Goal: Task Accomplishment & Management: Use online tool/utility

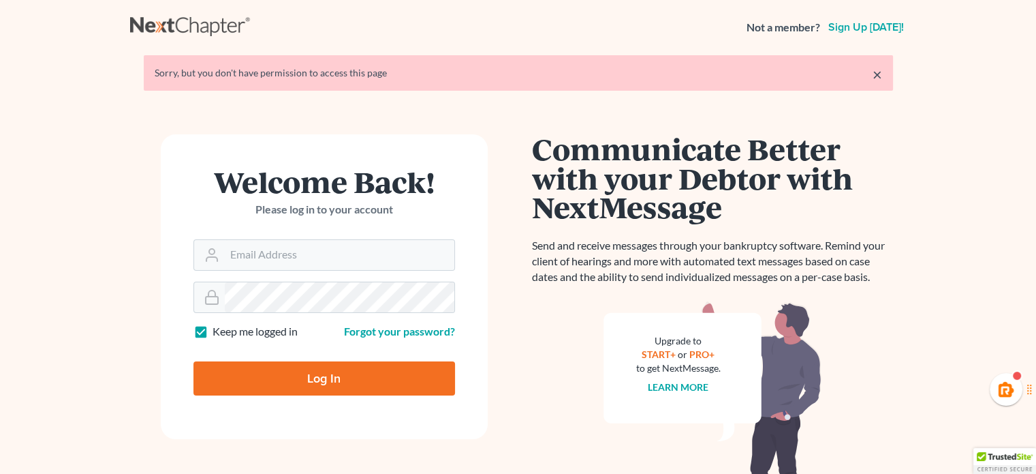
click at [318, 260] on input "Email Address" at bounding box center [340, 255] width 230 height 30
type input "[PERSON_NAME][EMAIL_ADDRESS][DOMAIN_NAME]"
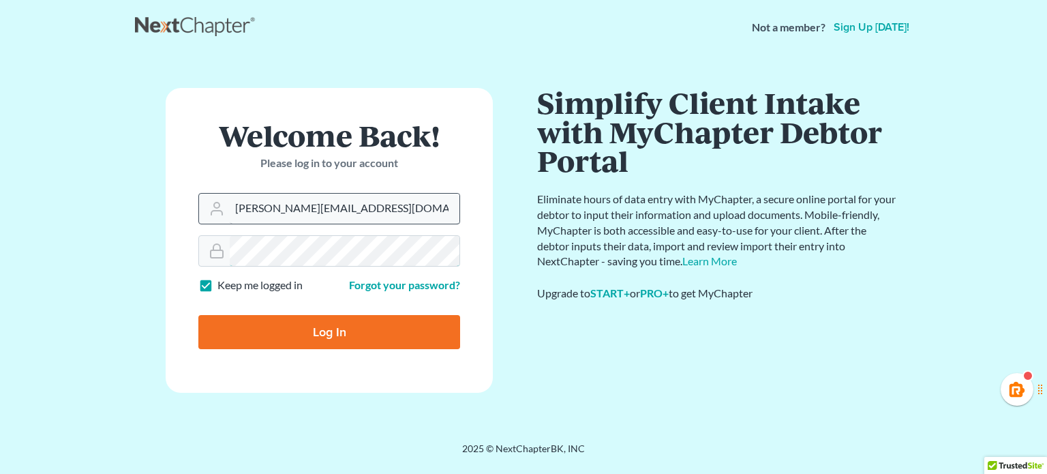
click at [198, 315] on input "Log In" at bounding box center [329, 332] width 262 height 34
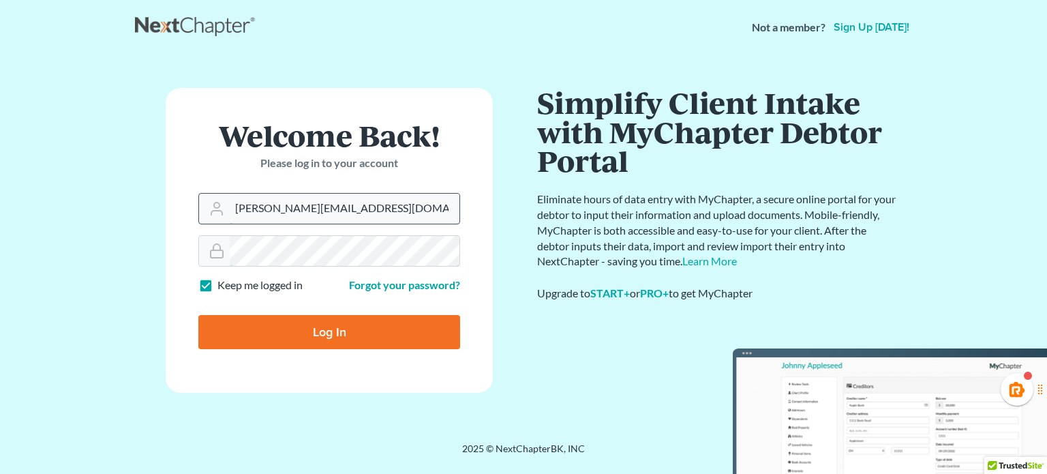
type input "Thinking..."
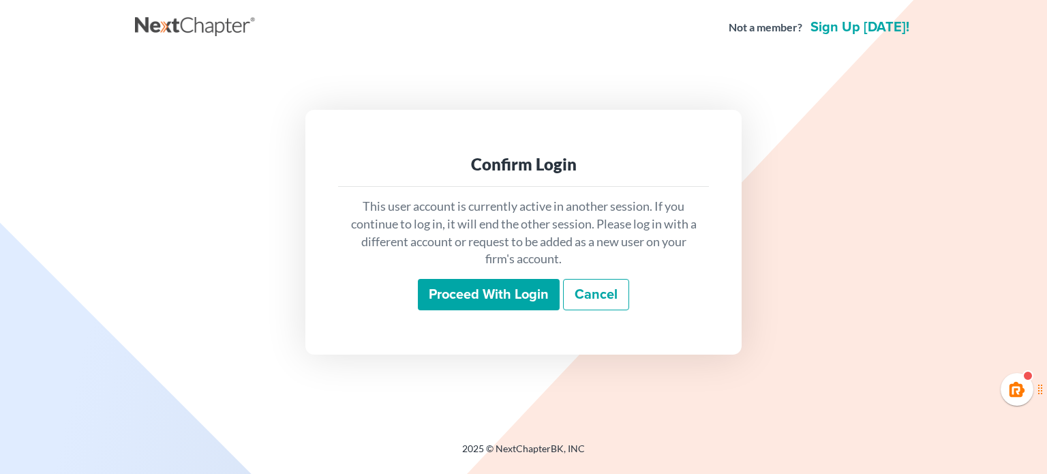
click at [499, 286] on input "Proceed with login" at bounding box center [489, 294] width 142 height 31
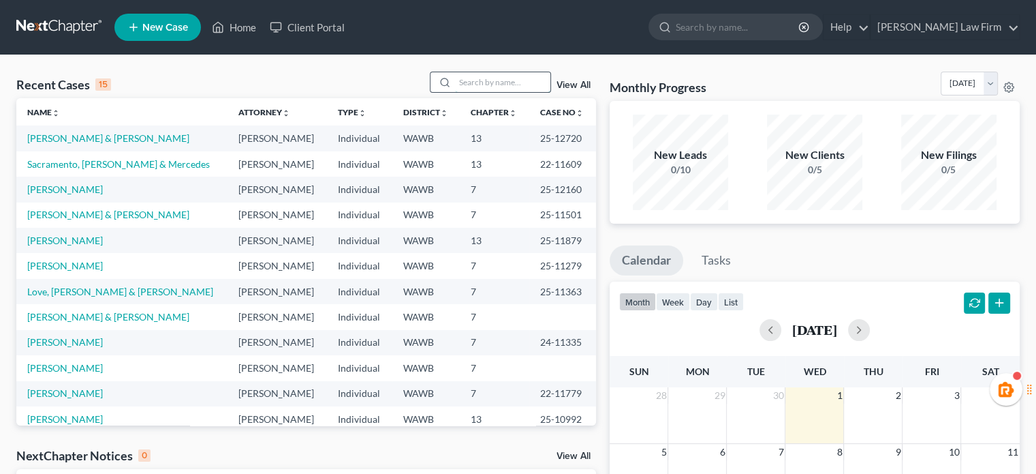
click at [491, 79] on input "search" at bounding box center [502, 82] width 95 height 20
type input "[PERSON_NAME]"
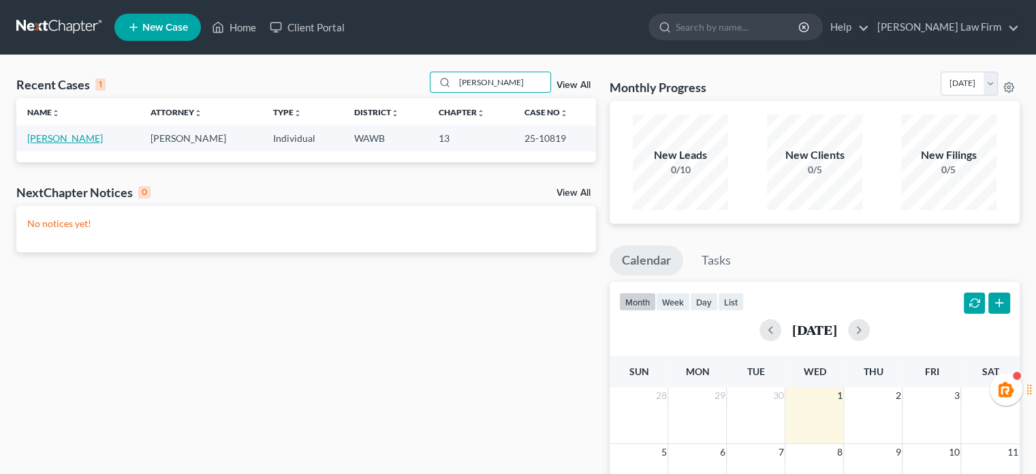
click at [69, 144] on link "[PERSON_NAME]" at bounding box center [65, 138] width 76 height 12
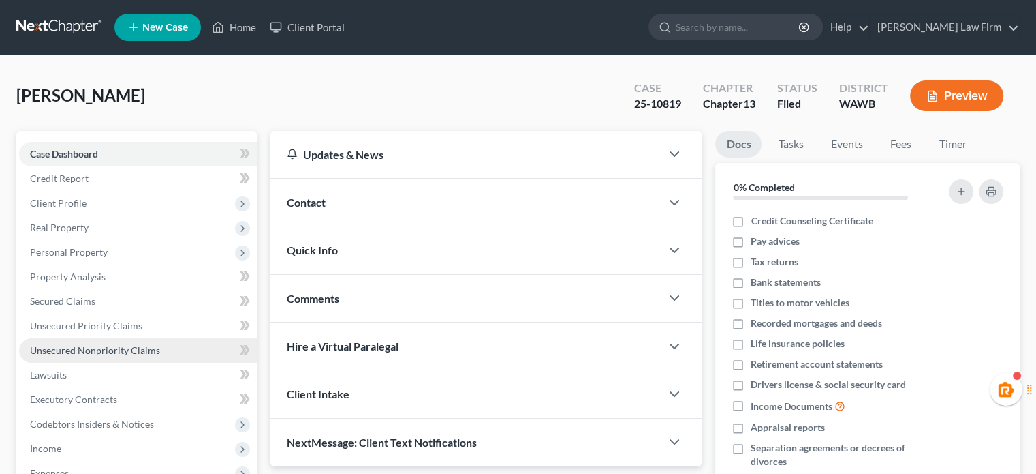
click at [83, 340] on link "Unsecured Nonpriority Claims" at bounding box center [138, 350] width 238 height 25
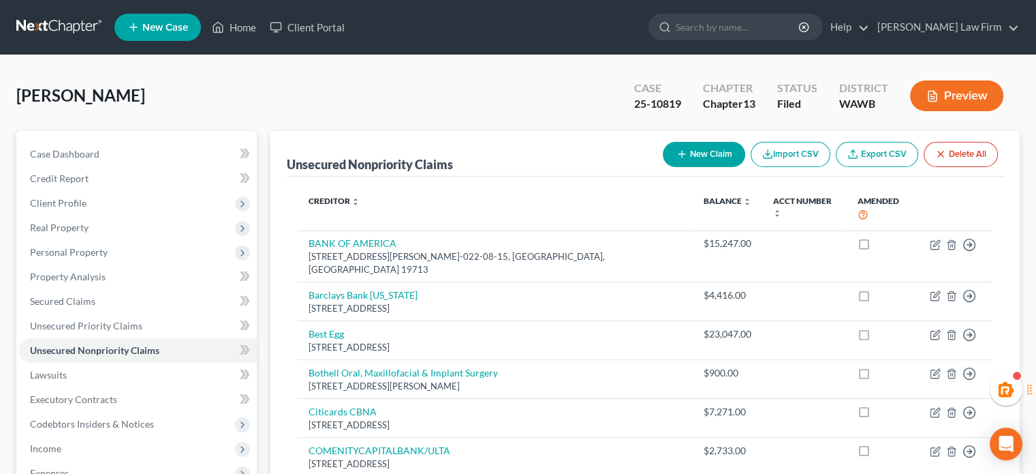
click at [46, 18] on link at bounding box center [59, 27] width 87 height 25
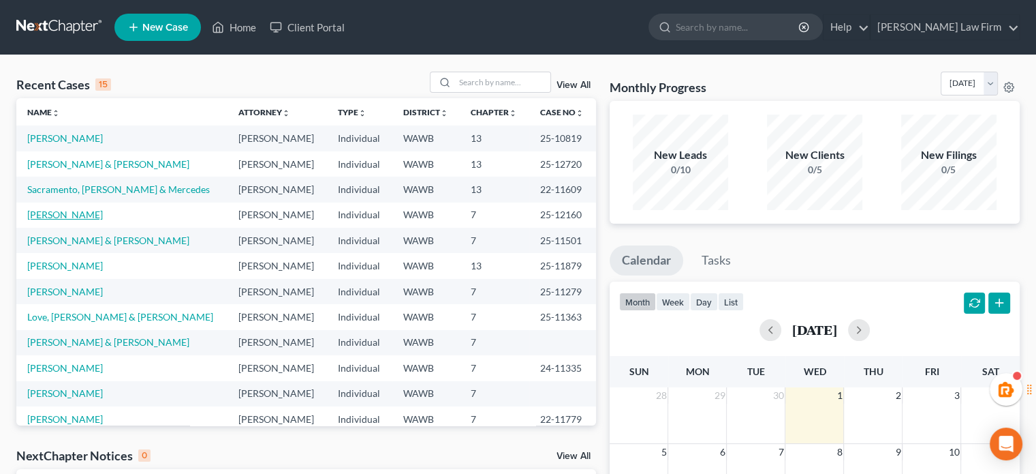
click at [52, 216] on link "[PERSON_NAME]" at bounding box center [65, 214] width 76 height 12
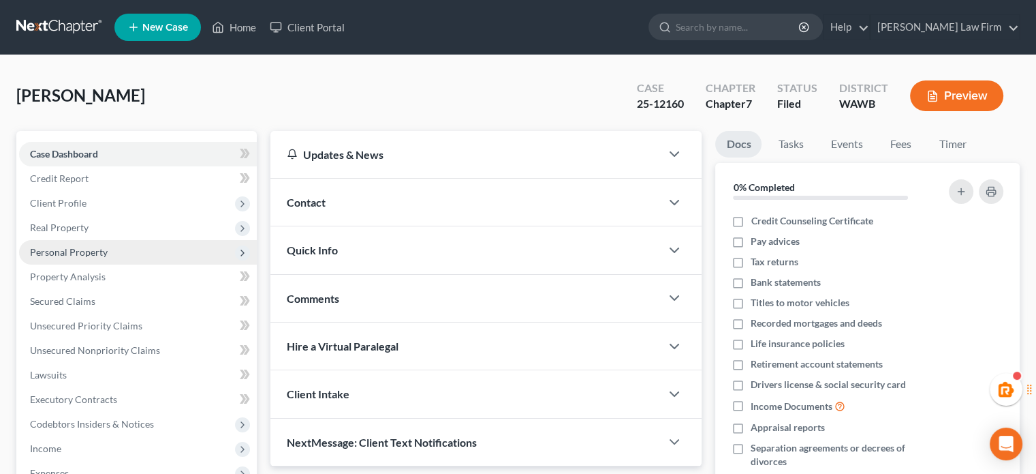
click at [73, 254] on span "Personal Property" at bounding box center [69, 252] width 78 height 12
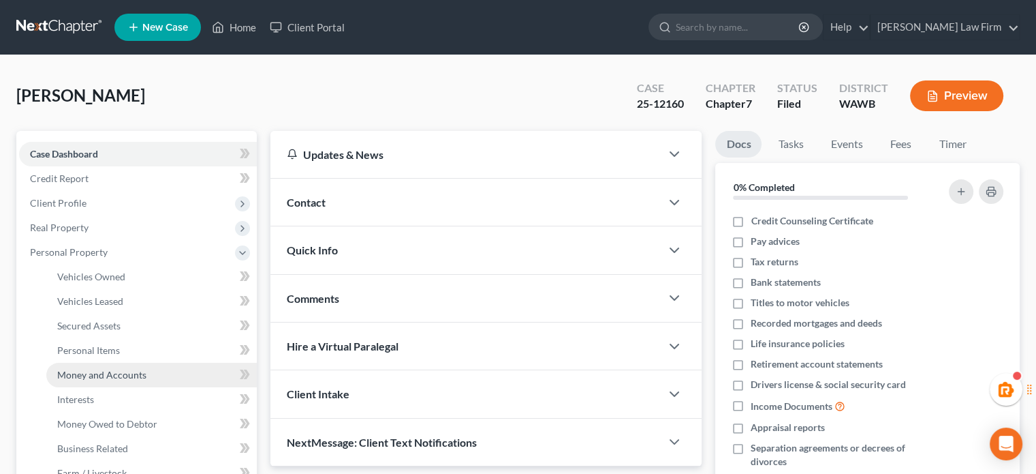
click at [97, 369] on span "Money and Accounts" at bounding box center [101, 375] width 89 height 12
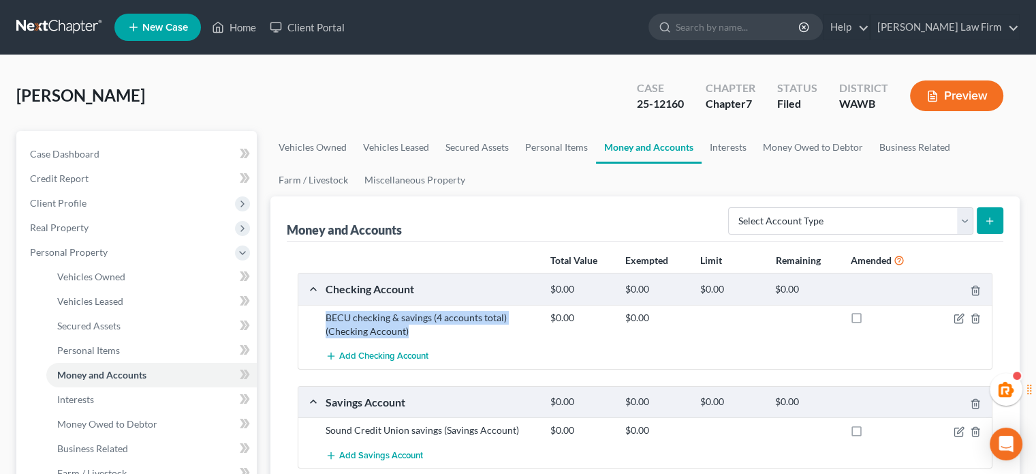
drag, startPoint x: 410, startPoint y: 337, endPoint x: 301, endPoint y: 311, distance: 111.9
click at [301, 311] on div "BECU checking & savings (4 accounts total) (Checking Account) $0.00 $0.00" at bounding box center [645, 324] width 694 height 39
copy div "BECU checking & savings (4 accounts total) (Checking Account)"
drag, startPoint x: 452, startPoint y: 343, endPoint x: 417, endPoint y: 315, distance: 44.6
click at [452, 343] on div "Add Checking Account" at bounding box center [656, 355] width 675 height 25
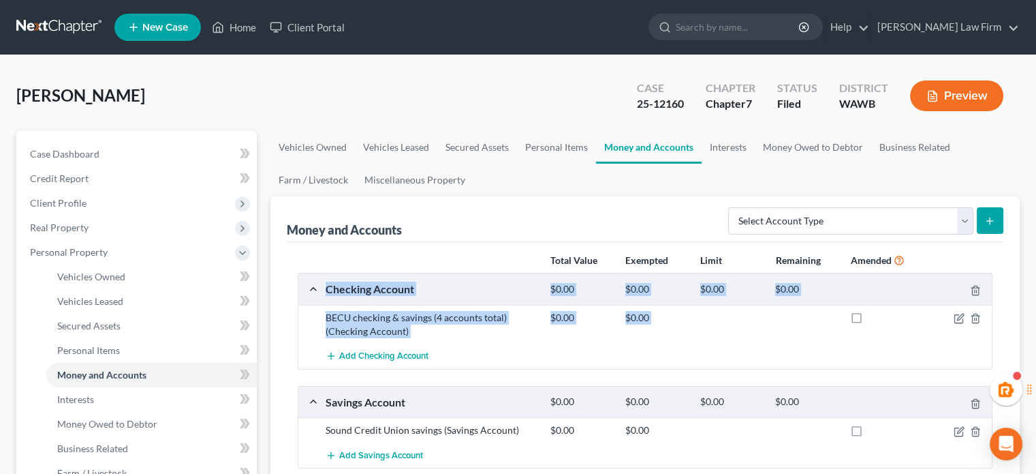
drag, startPoint x: 295, startPoint y: 275, endPoint x: 465, endPoint y: 360, distance: 189.8
click at [465, 360] on div "Total Value Exempted Limit Remaining Amended Checking Account $0.00 $0.00 $0.00…" at bounding box center [645, 372] width 717 height 260
click at [465, 360] on div "Add Checking Account" at bounding box center [656, 355] width 675 height 25
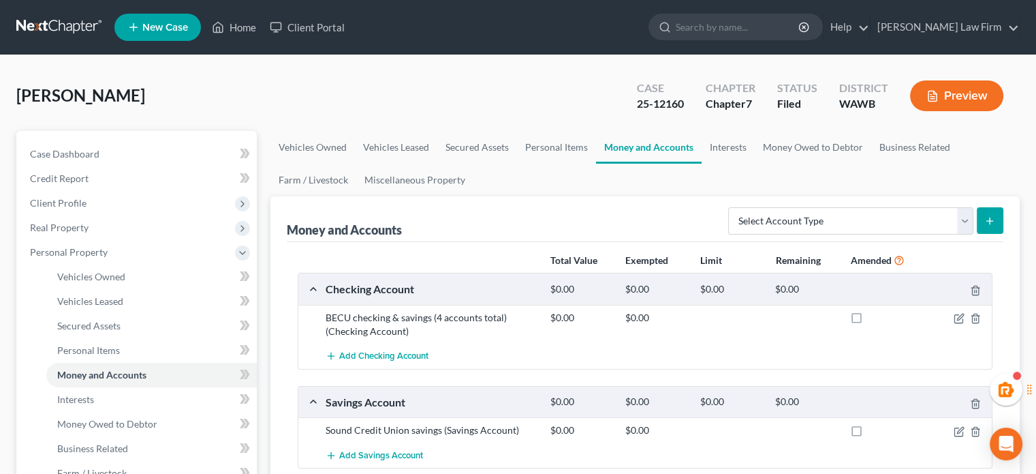
click at [84, 33] on link at bounding box center [59, 27] width 87 height 25
